Goal: Task Accomplishment & Management: Manage account settings

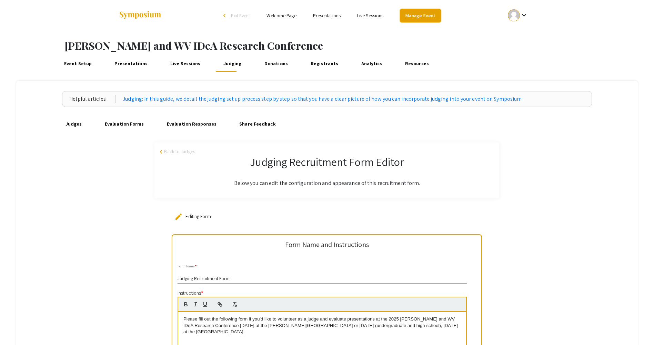
click at [429, 15] on link "Manage Event" at bounding box center [420, 15] width 41 height 13
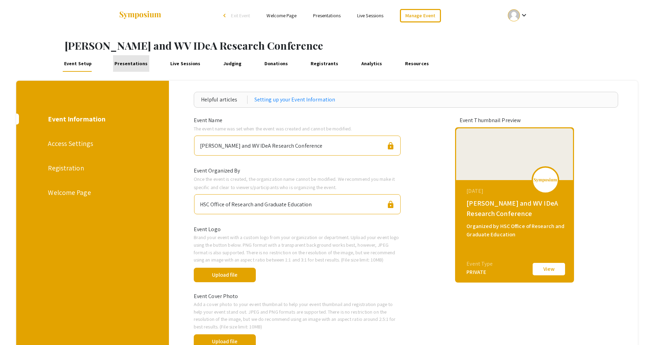
click at [139, 61] on link "Presentations" at bounding box center [131, 63] width 36 height 17
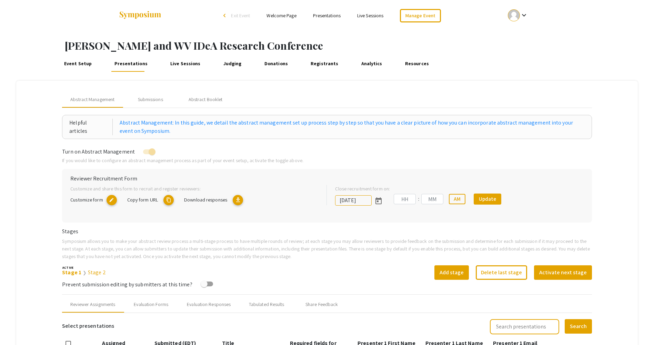
type input "[DATE]"
type input "09"
type input "50"
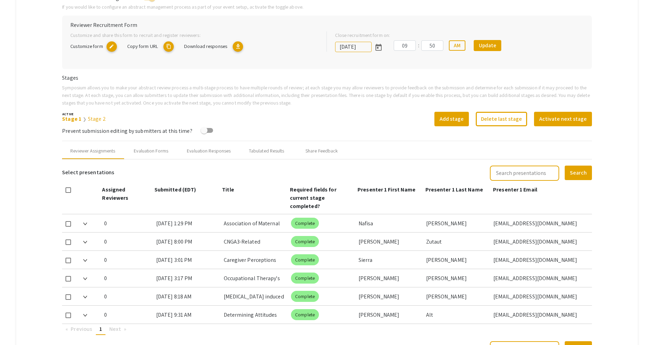
scroll to position [103, 0]
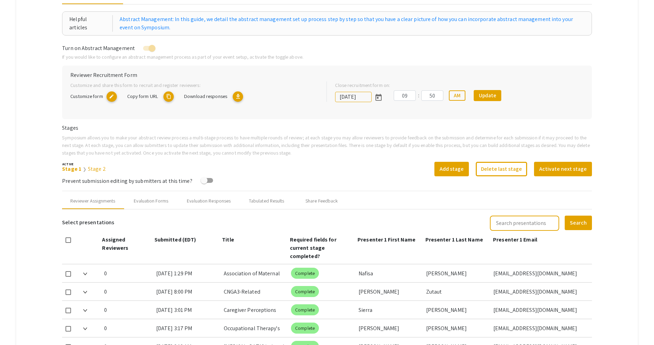
click at [165, 97] on mat-icon "content_copy" at bounding box center [168, 96] width 10 height 10
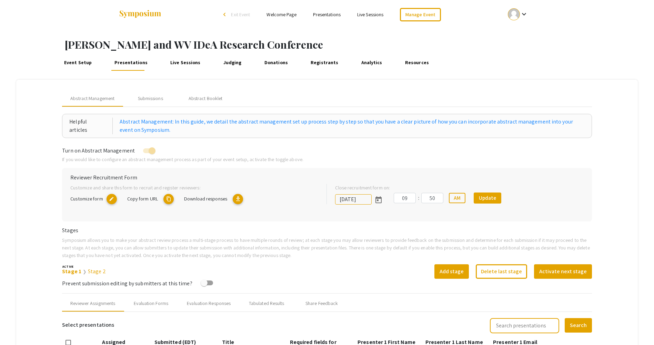
scroll to position [0, 0]
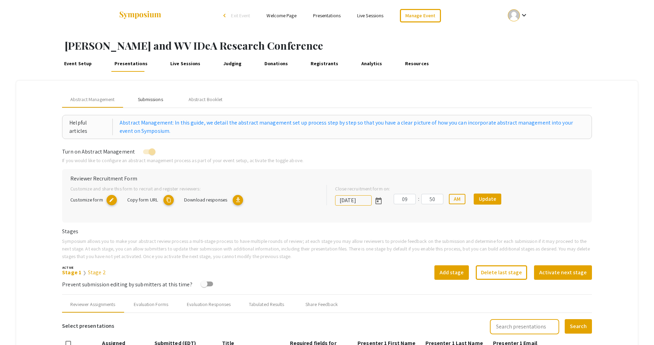
click at [156, 99] on div "Submissions" at bounding box center [150, 99] width 25 height 7
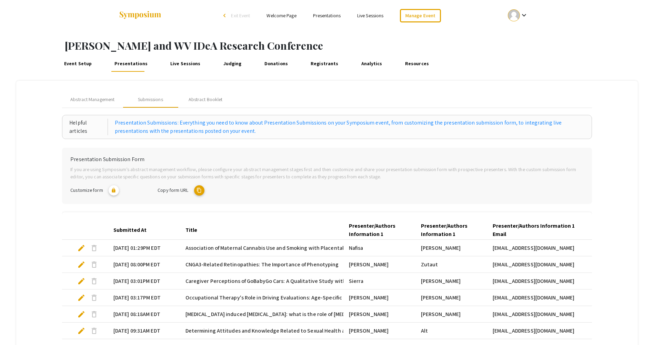
click at [168, 188] on span "Copy form URL" at bounding box center [172, 189] width 31 height 7
click at [202, 193] on mat-icon "content_copy" at bounding box center [199, 190] width 10 height 10
type textarea "[DOMAIN_NAME][URL][PERSON_NAME]"
